Goal: Task Accomplishment & Management: Manage account settings

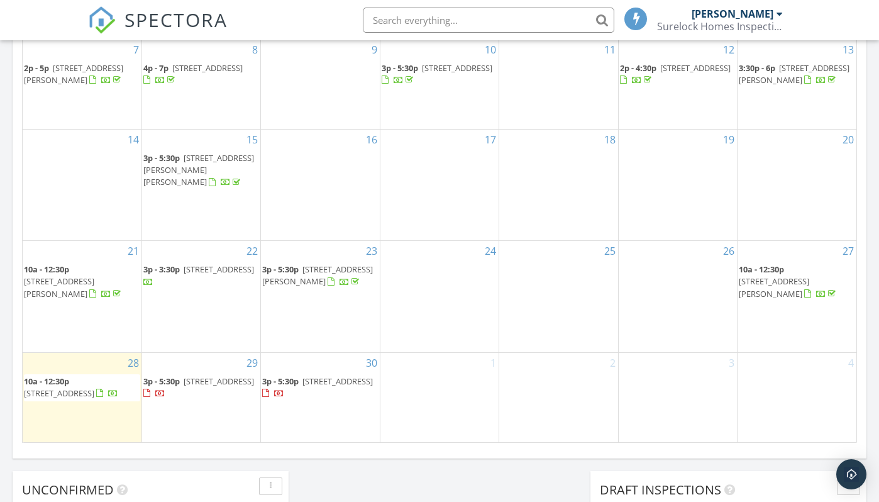
scroll to position [720, 0]
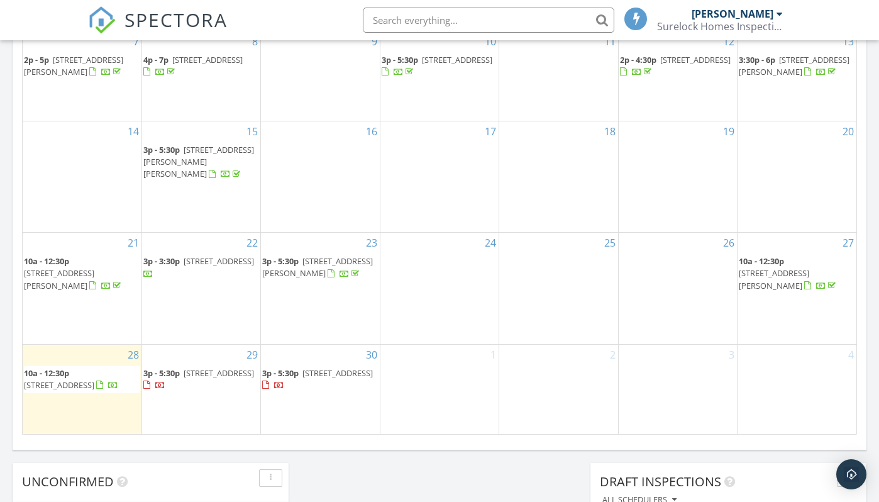
click at [72, 379] on span "2 Glenview Dr, Cinnaminson 08077" at bounding box center [59, 384] width 70 height 11
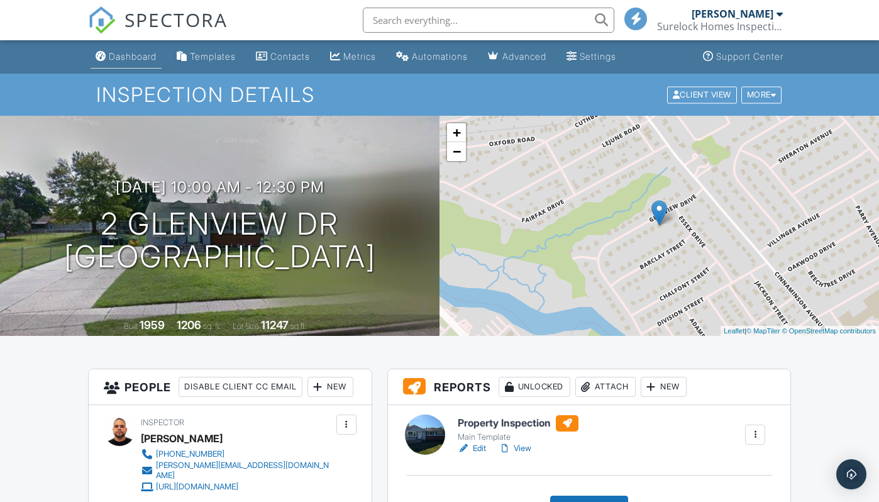
click at [138, 55] on div "Dashboard" at bounding box center [133, 56] width 48 height 11
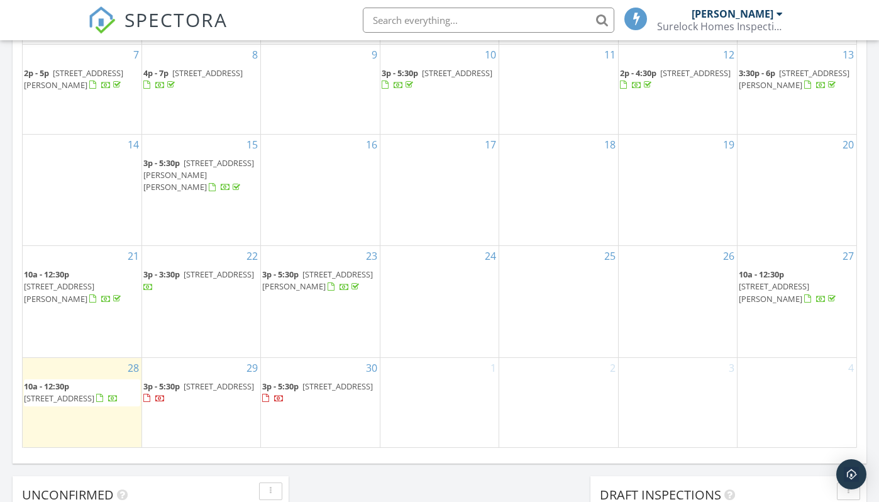
scroll to position [713, 0]
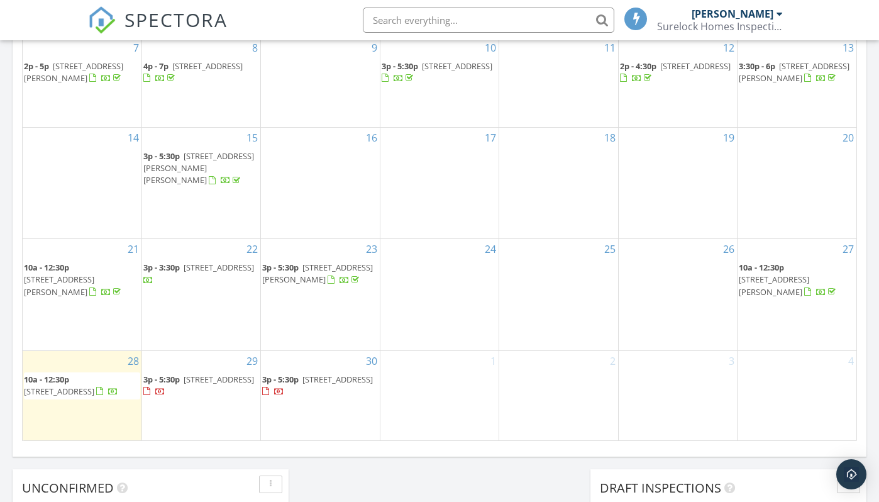
click at [94, 386] on span "2 Glenview Dr, Cinnaminson 08077" at bounding box center [59, 391] width 70 height 11
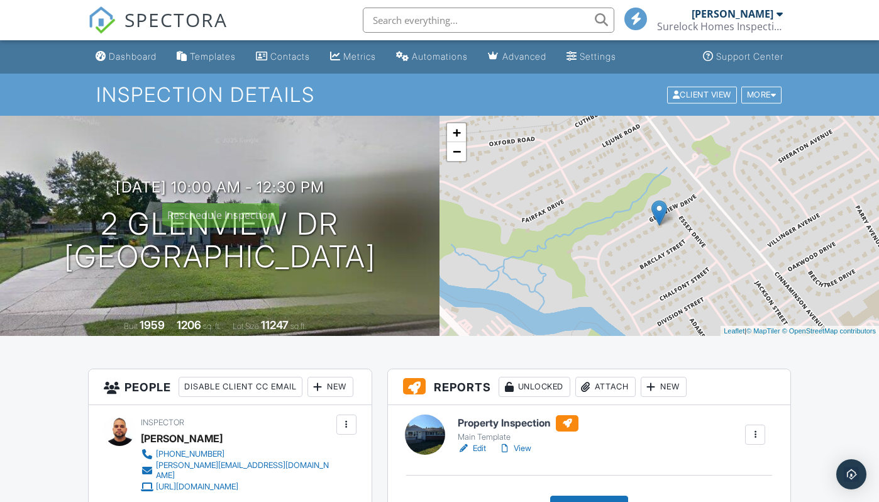
click at [159, 164] on div "09/28/2025 10:00 am - 12:30 pm 2 Glenview Dr Cinnaminson, NJ 08077 Built 1959 1…" at bounding box center [220, 226] width 440 height 220
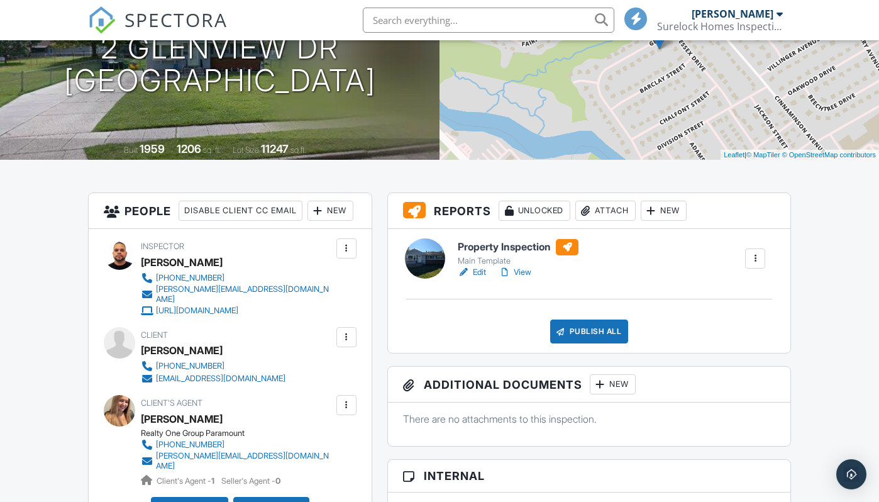
scroll to position [217, 0]
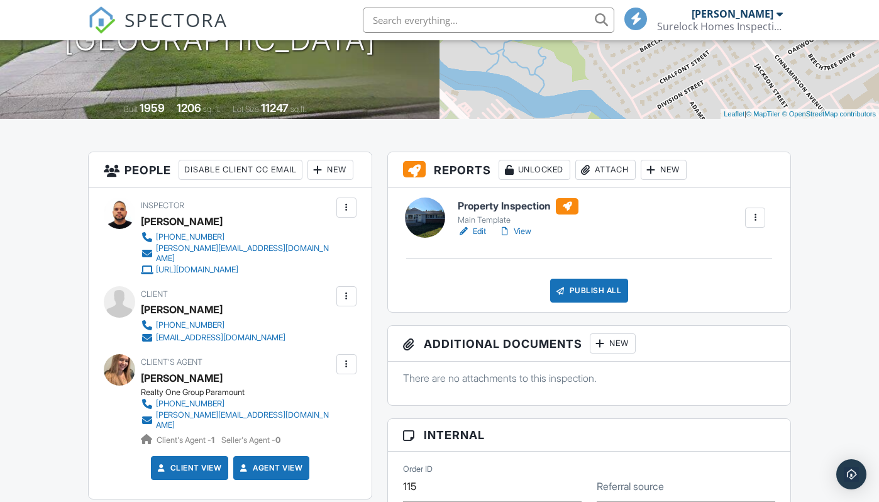
click at [608, 166] on div "Attach" at bounding box center [606, 170] width 60 height 20
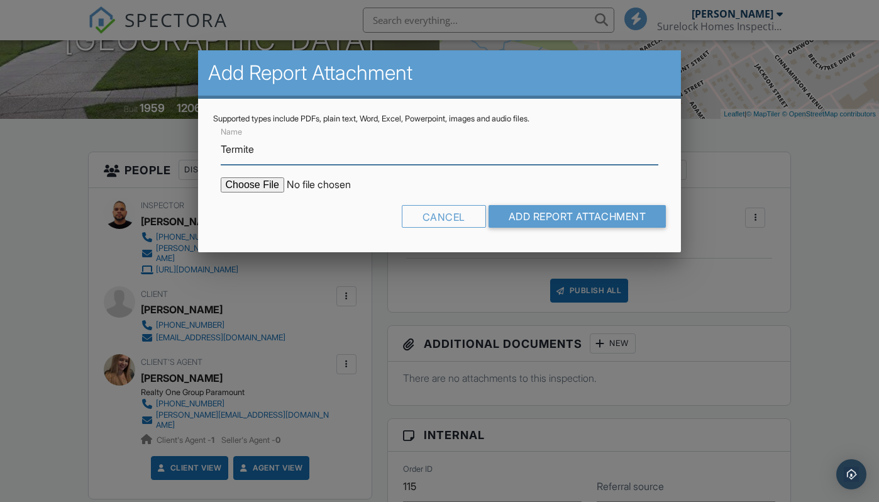
type input "Termite"
click at [244, 187] on input "file" at bounding box center [328, 184] width 214 height 15
type input "C:\fakepath\2 Glenview Dr.pdf"
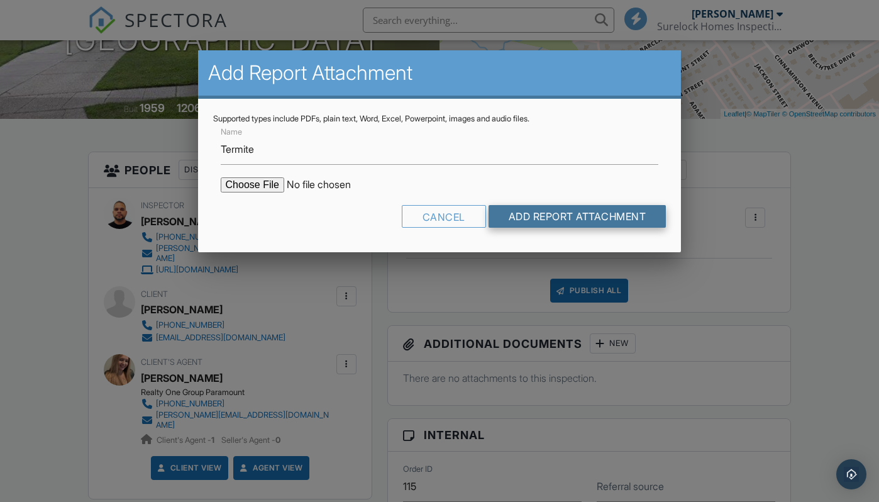
click at [522, 220] on input "Add Report Attachment" at bounding box center [578, 216] width 178 height 23
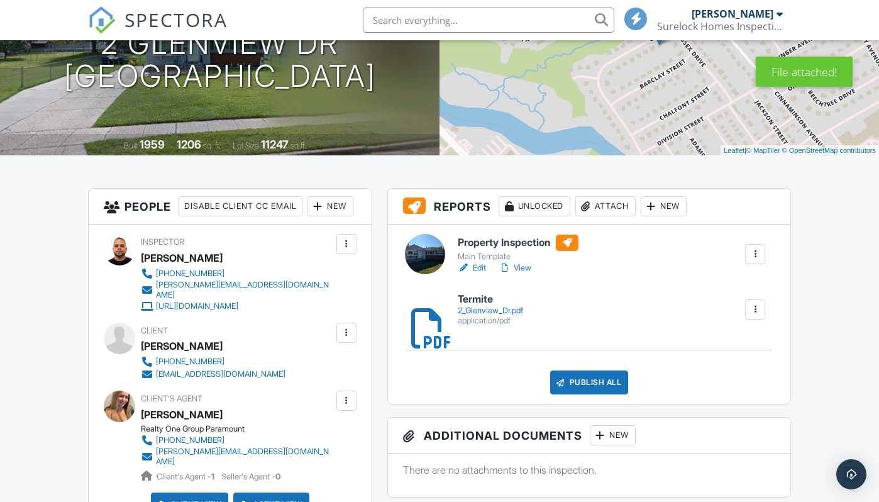
scroll to position [187, 0]
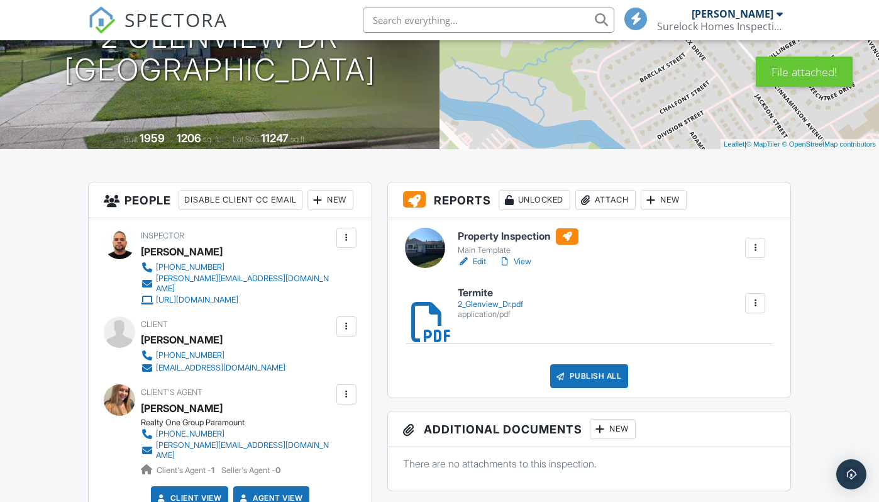
click at [527, 264] on link "View" at bounding box center [515, 261] width 33 height 13
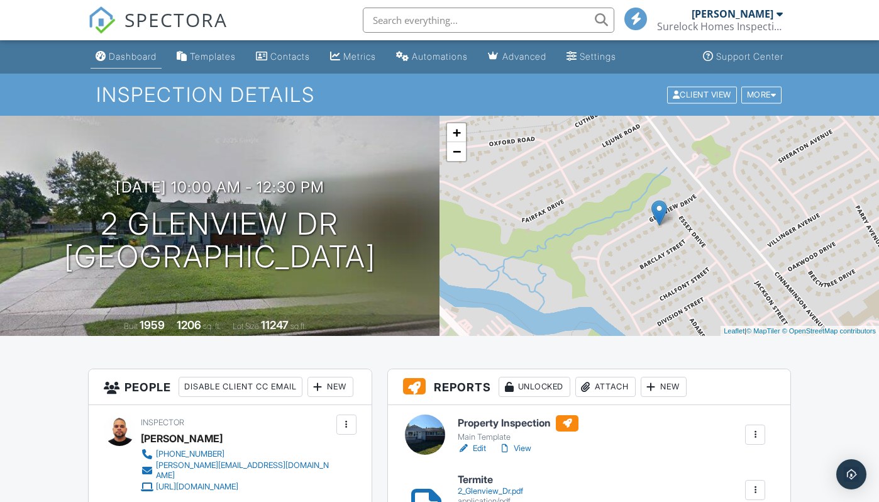
click at [131, 55] on div "Dashboard" at bounding box center [133, 56] width 48 height 11
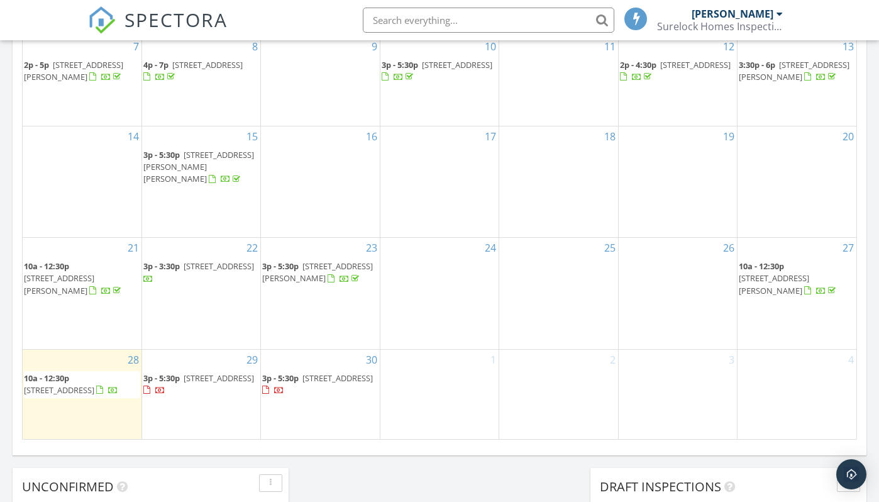
scroll to position [749, 0]
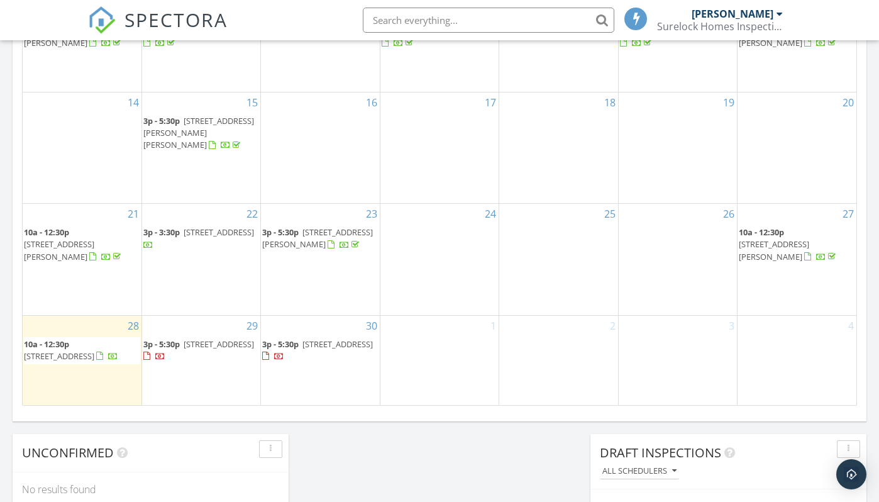
click at [94, 350] on span "2 Glenview Dr, Cinnaminson 08077" at bounding box center [59, 355] width 70 height 11
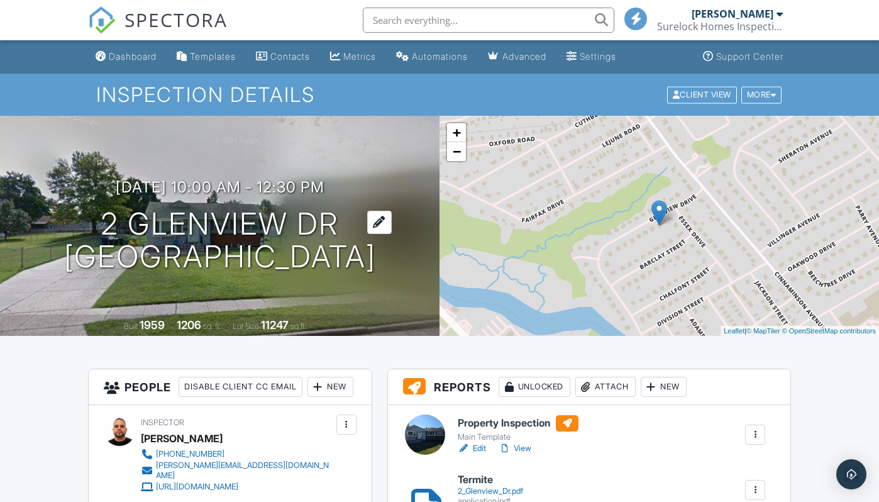
click at [392, 221] on div at bounding box center [379, 222] width 25 height 23
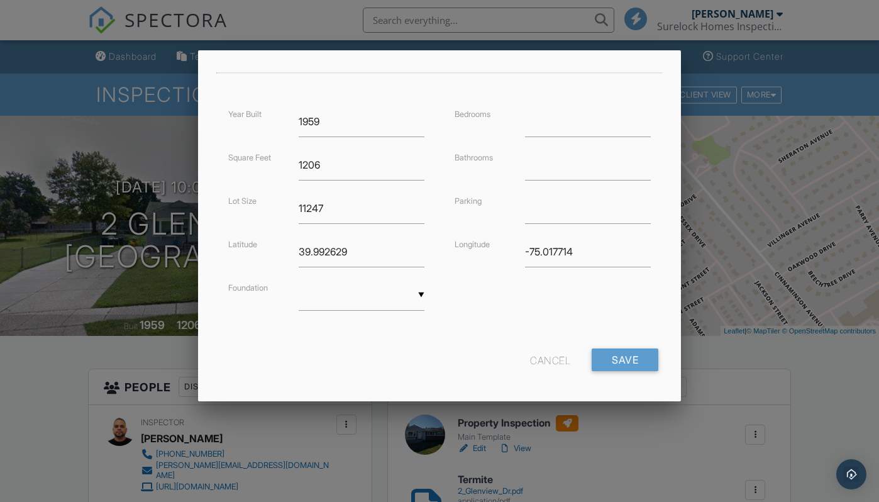
scroll to position [277, 0]
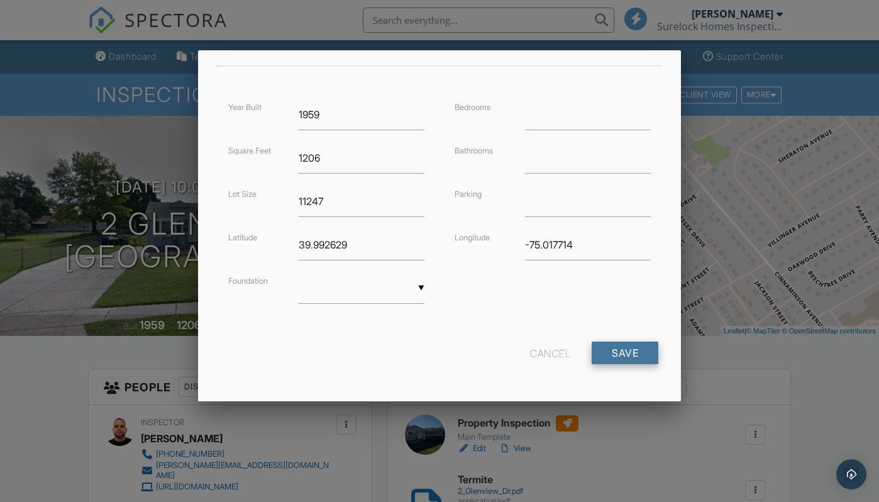
click at [630, 353] on input "Save" at bounding box center [625, 353] width 67 height 23
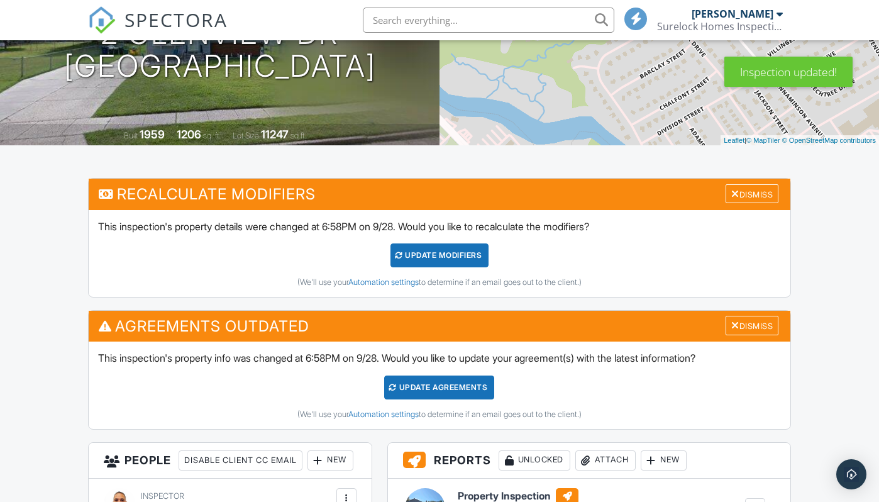
scroll to position [208, 0]
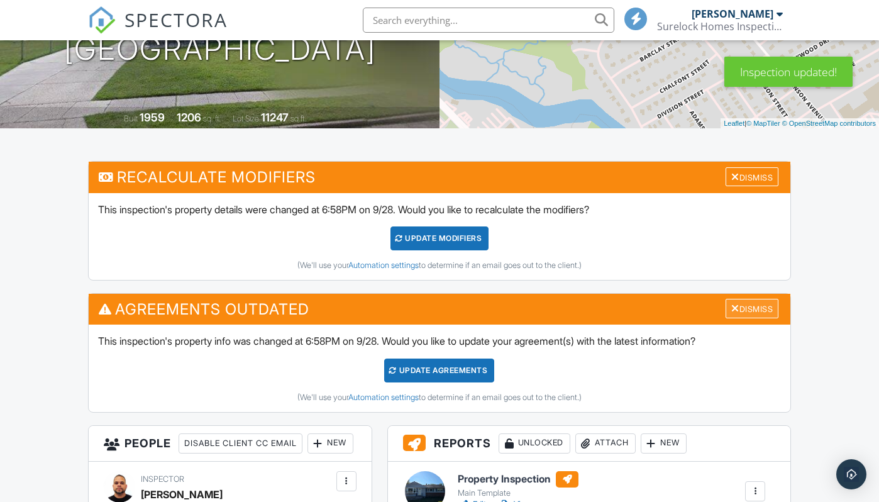
click at [750, 306] on div "Dismiss" at bounding box center [752, 309] width 53 height 20
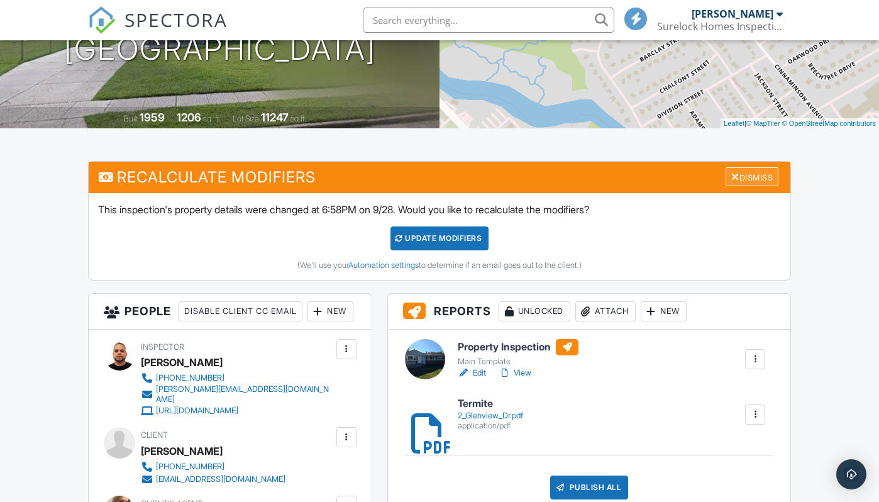
click at [745, 181] on div "Dismiss" at bounding box center [752, 177] width 53 height 20
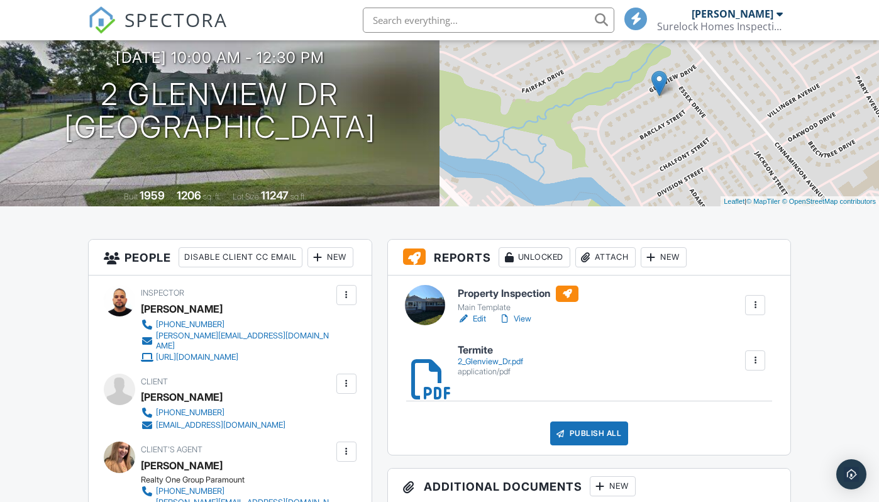
scroll to position [0, 0]
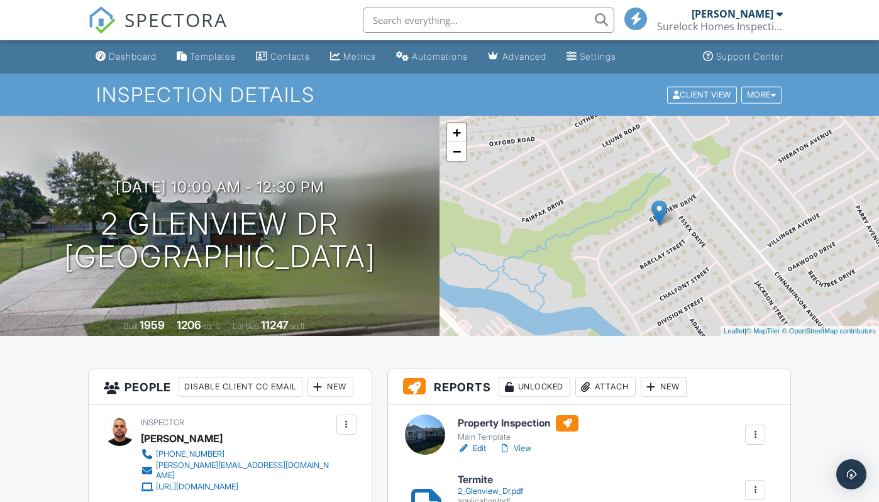
click at [279, 135] on div "09/28/2025 10:00 am - 12:30 pm 2 Glenview Dr Cinnaminson, NJ 08077 Built 1959 1…" at bounding box center [220, 226] width 440 height 220
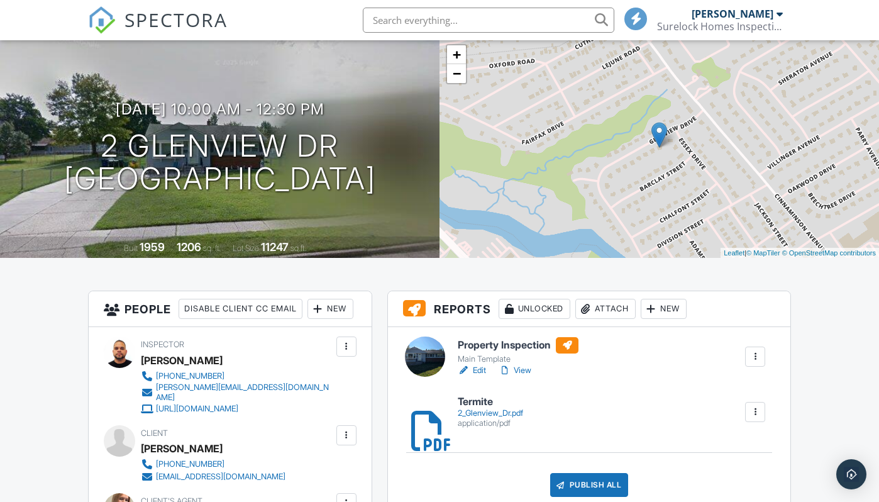
scroll to position [138, 0]
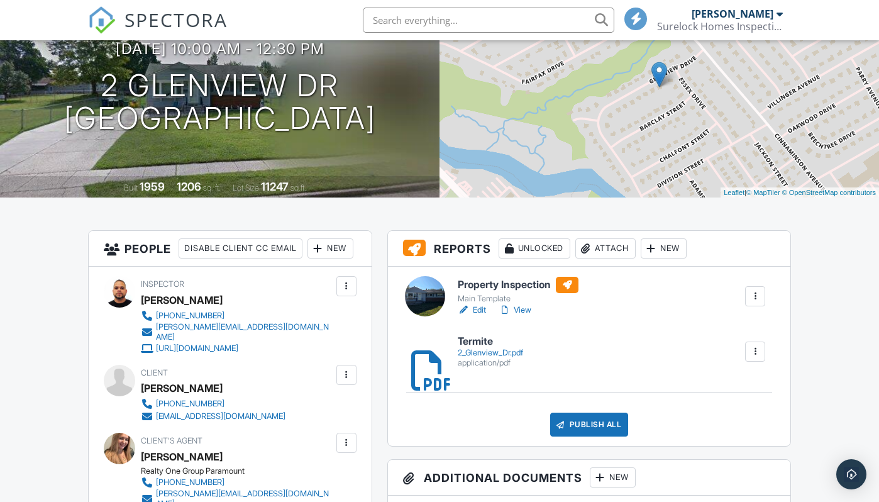
click at [527, 306] on link "View" at bounding box center [515, 310] width 33 height 13
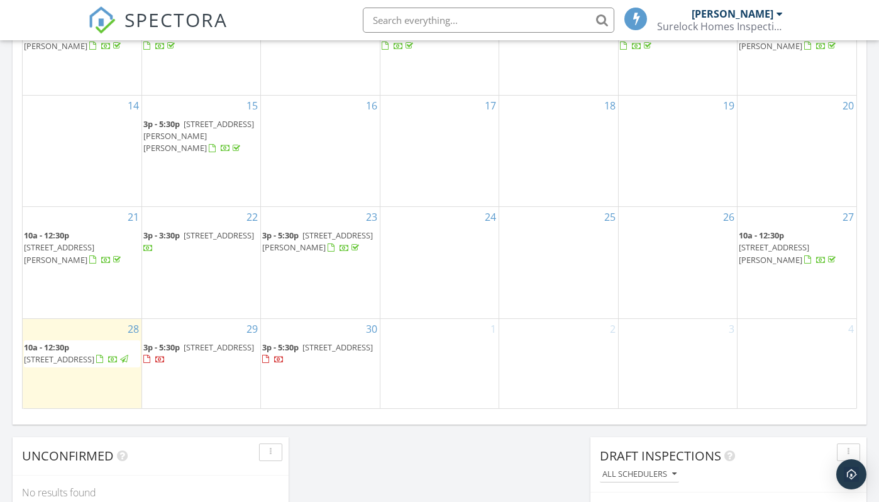
scroll to position [750, 0]
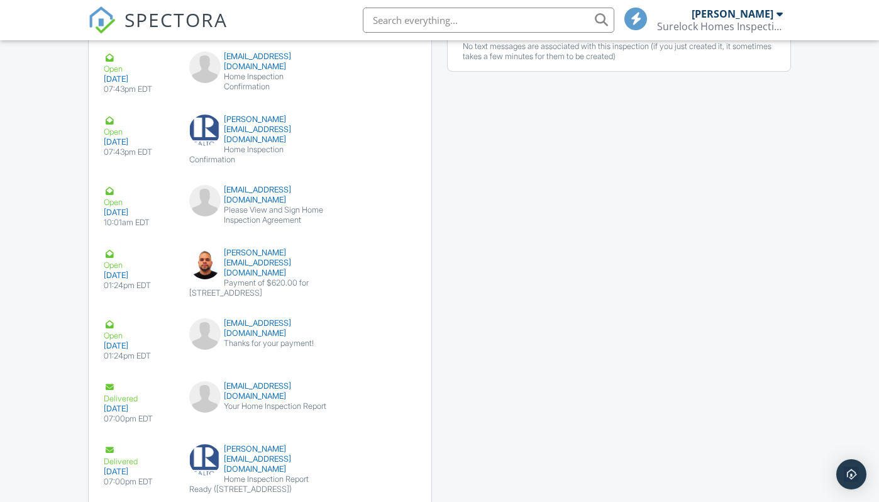
scroll to position [1583, 0]
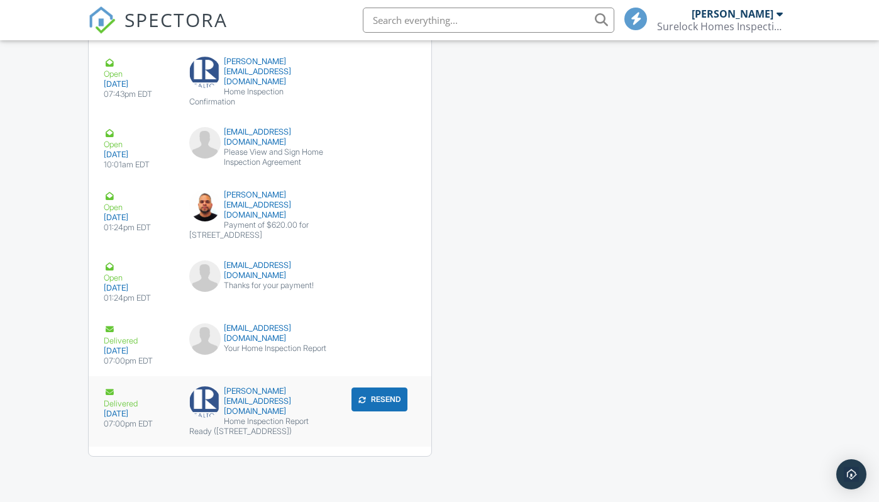
click at [267, 391] on div "Delivered 09/28/2025 07:00pm EDT lina@rogparamount.com Home Inspection Report R…" at bounding box center [260, 411] width 343 height 70
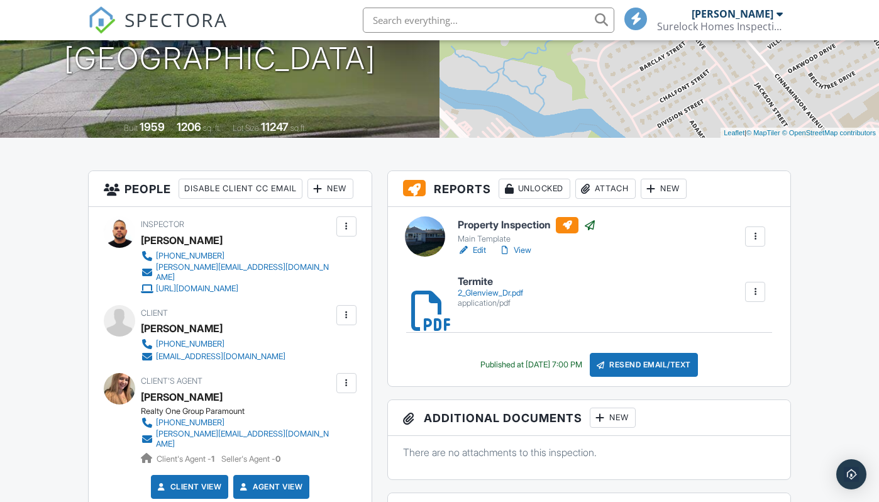
scroll to position [0, 0]
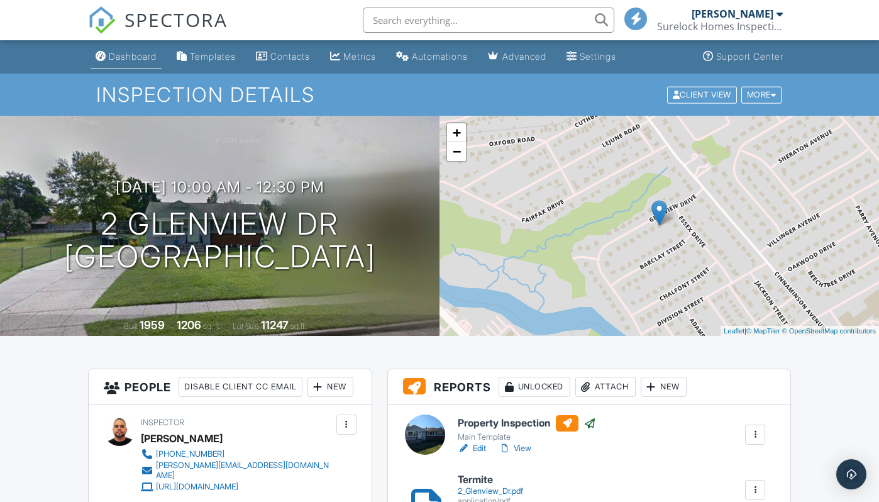
click at [145, 55] on div "Dashboard" at bounding box center [133, 56] width 48 height 11
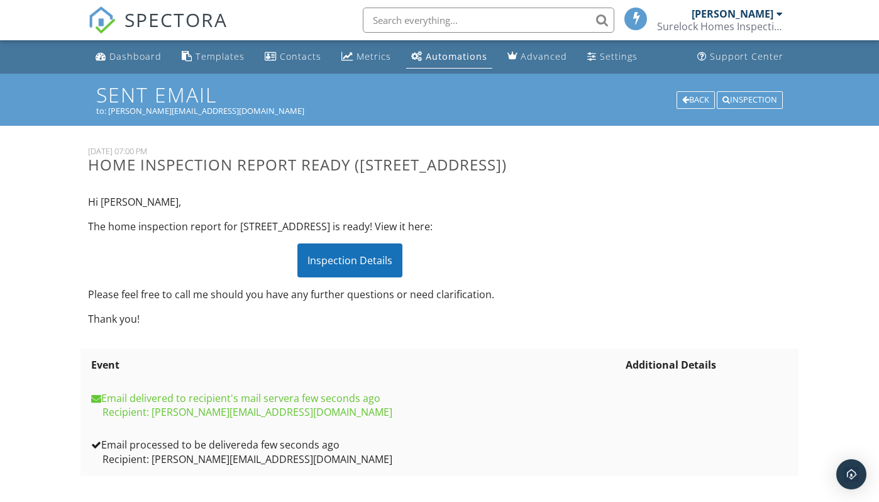
click at [355, 273] on div "Inspection Details" at bounding box center [350, 260] width 105 height 34
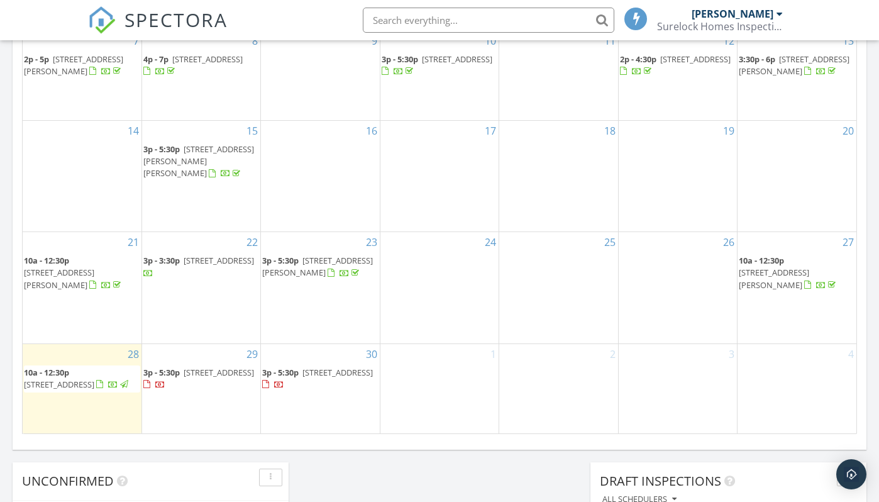
scroll to position [722, 0]
